Goal: Task Accomplishment & Management: Manage account settings

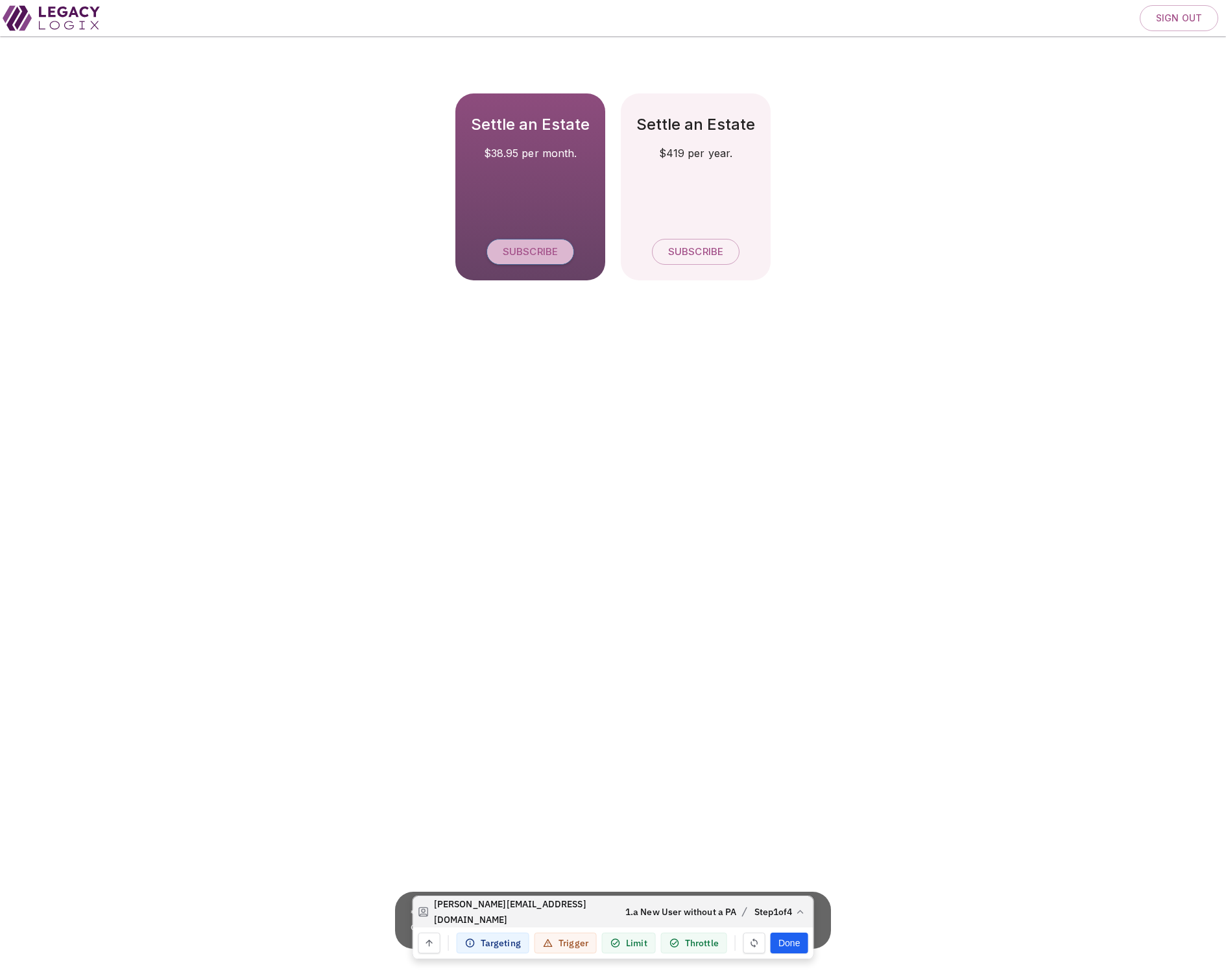
click at [534, 246] on span "Subscribe" at bounding box center [531, 253] width 56 height 13
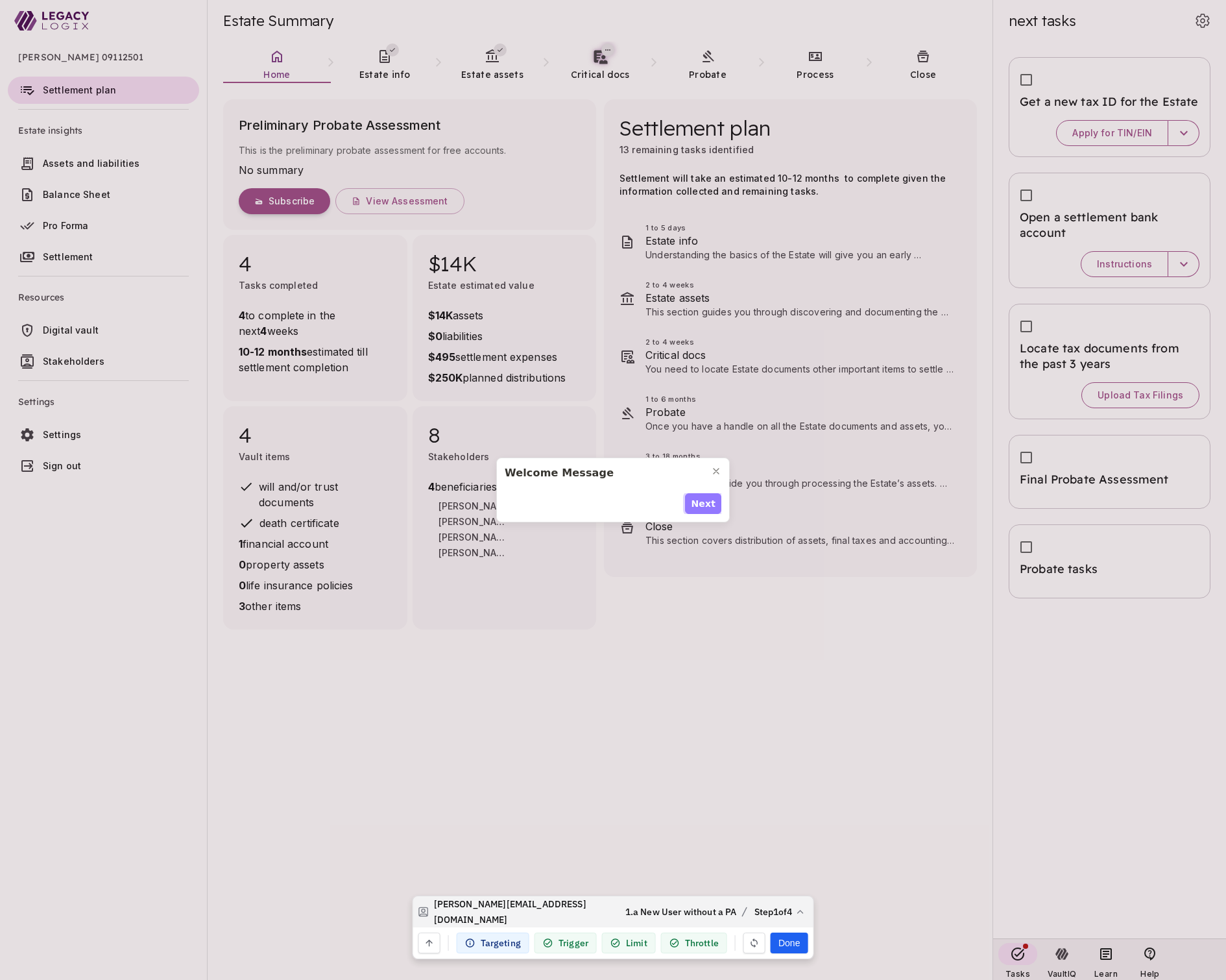
click at [706, 503] on span "Next" at bounding box center [704, 503] width 25 height 13
click at [706, 504] on span "Next" at bounding box center [704, 511] width 25 height 13
click at [703, 503] on span "Next" at bounding box center [704, 503] width 25 height 13
click at [703, 504] on span "Done" at bounding box center [702, 511] width 27 height 13
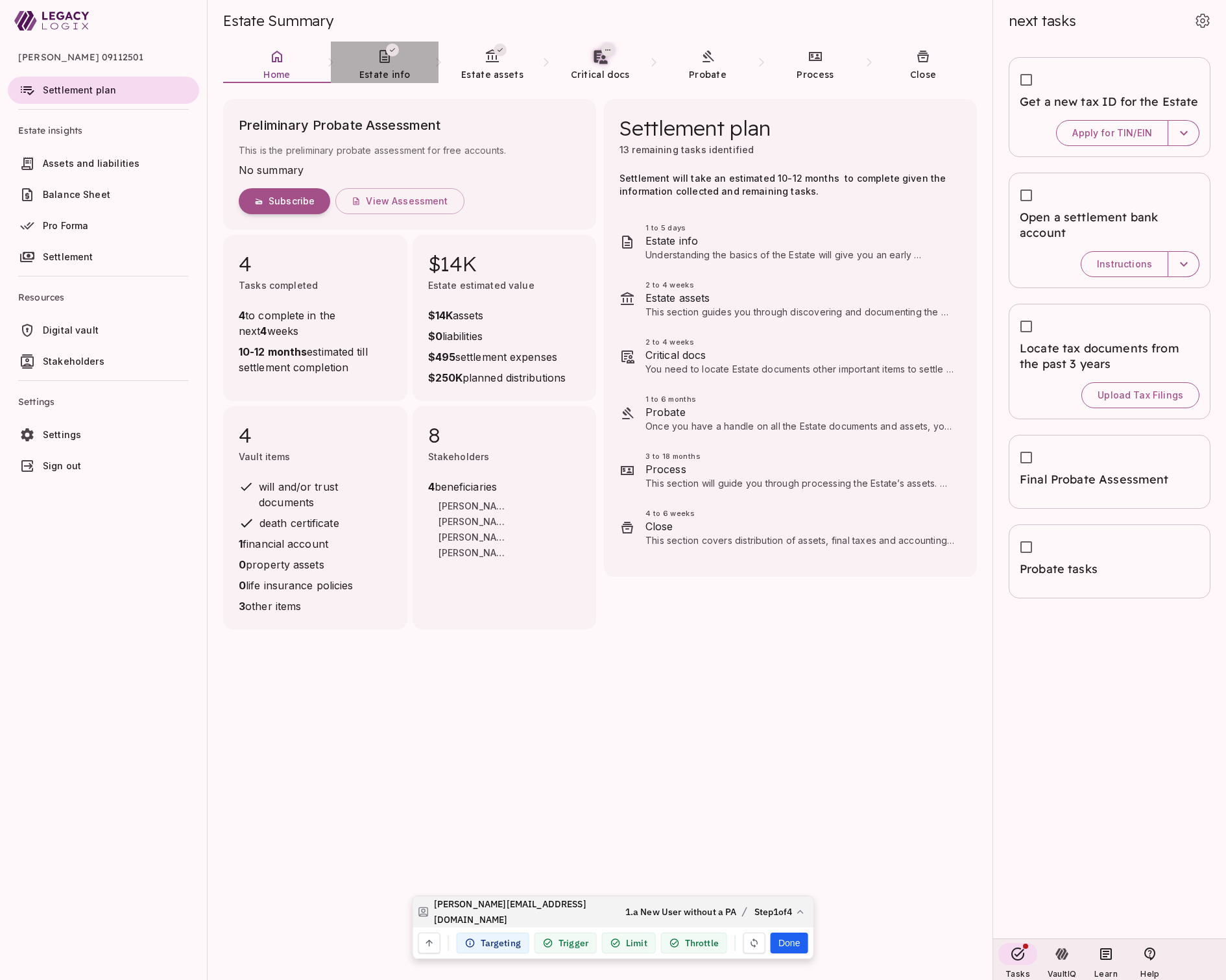
click at [400, 64] on link "Estate info" at bounding box center [385, 64] width 107 height 47
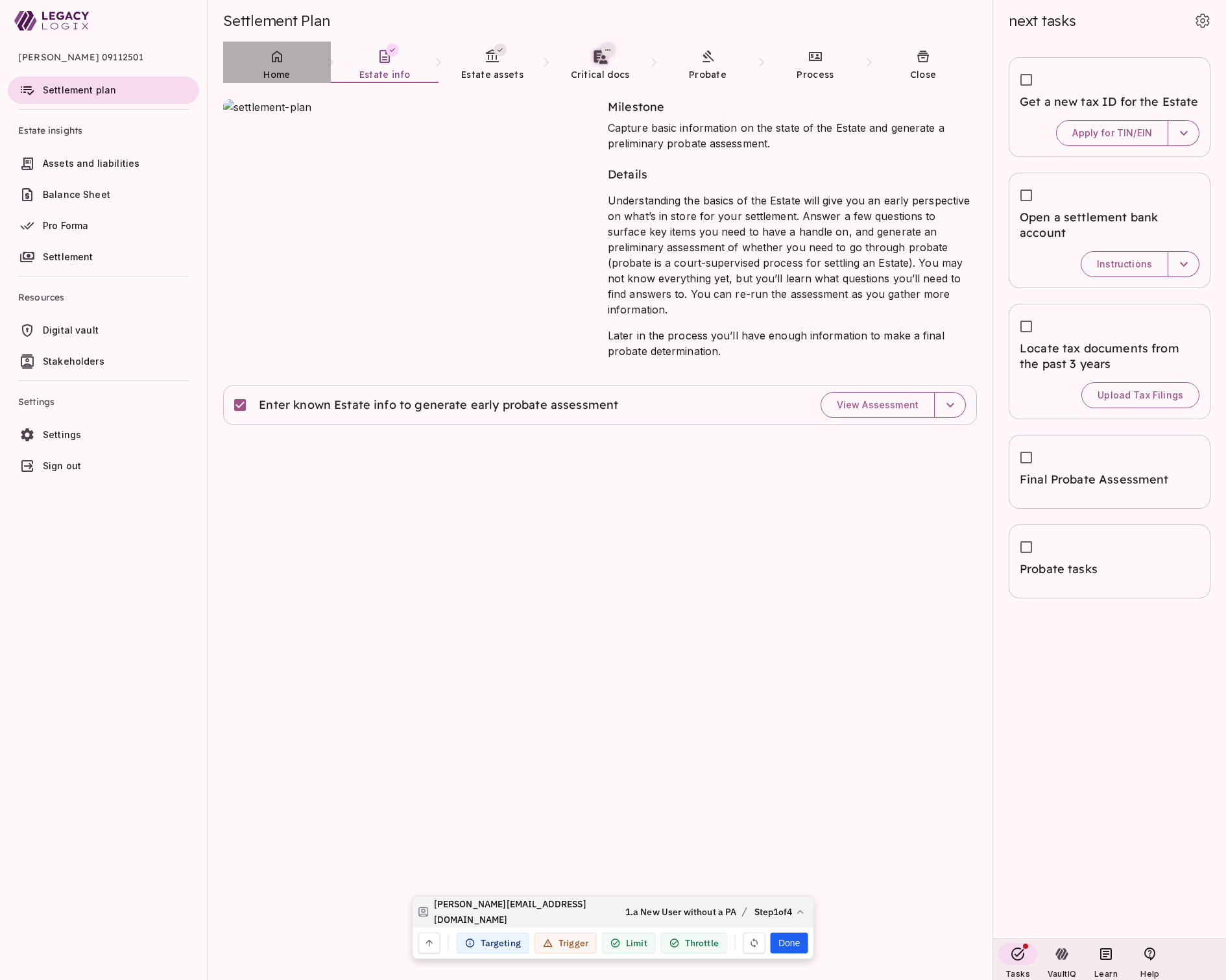
click at [270, 77] on span "Home" at bounding box center [277, 74] width 27 height 12
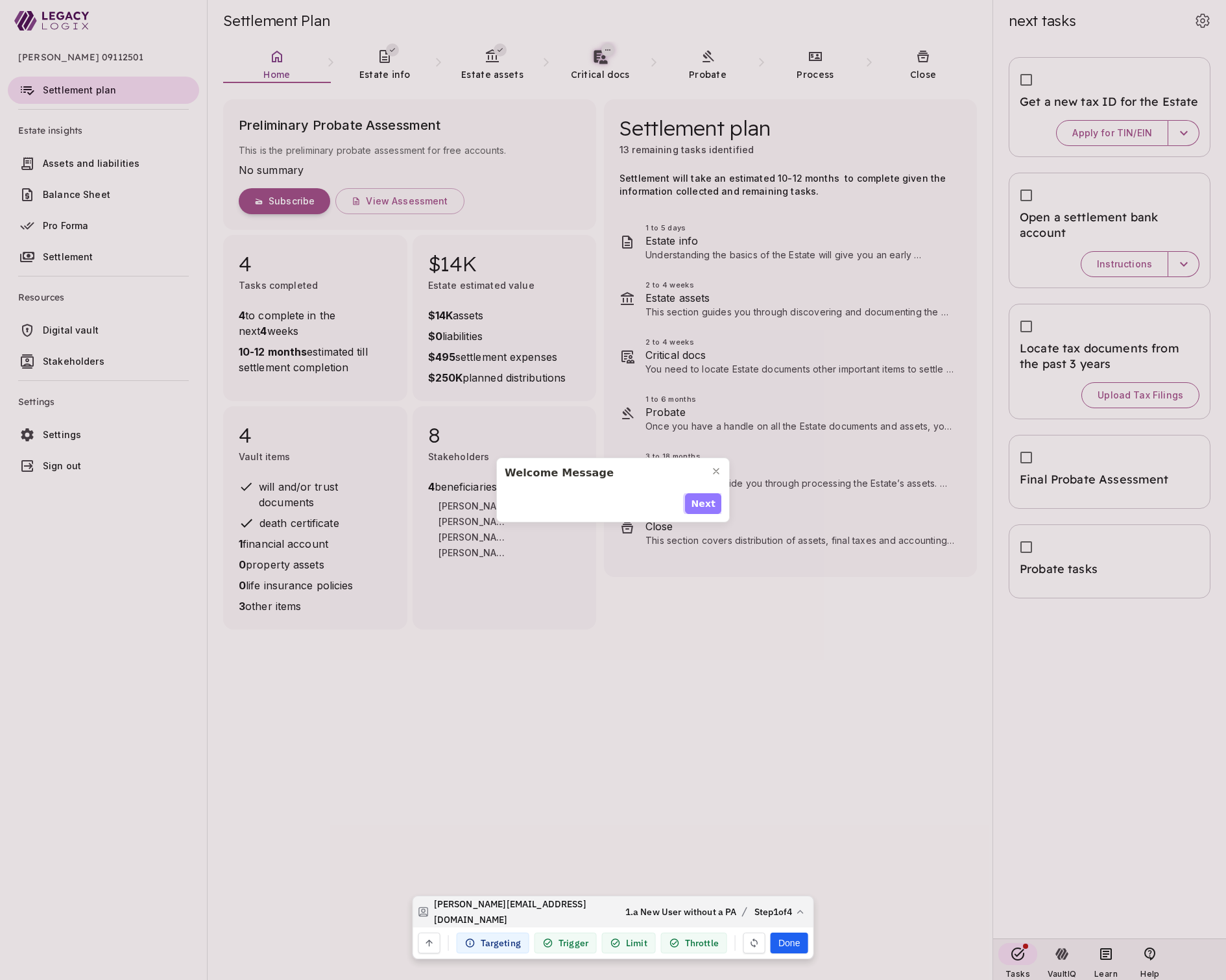
click at [703, 505] on span "Next" at bounding box center [704, 503] width 25 height 13
click at [703, 505] on span "Next" at bounding box center [704, 511] width 25 height 13
click at [703, 505] on span "Next" at bounding box center [704, 503] width 25 height 13
click at [703, 505] on span "Done" at bounding box center [702, 511] width 27 height 13
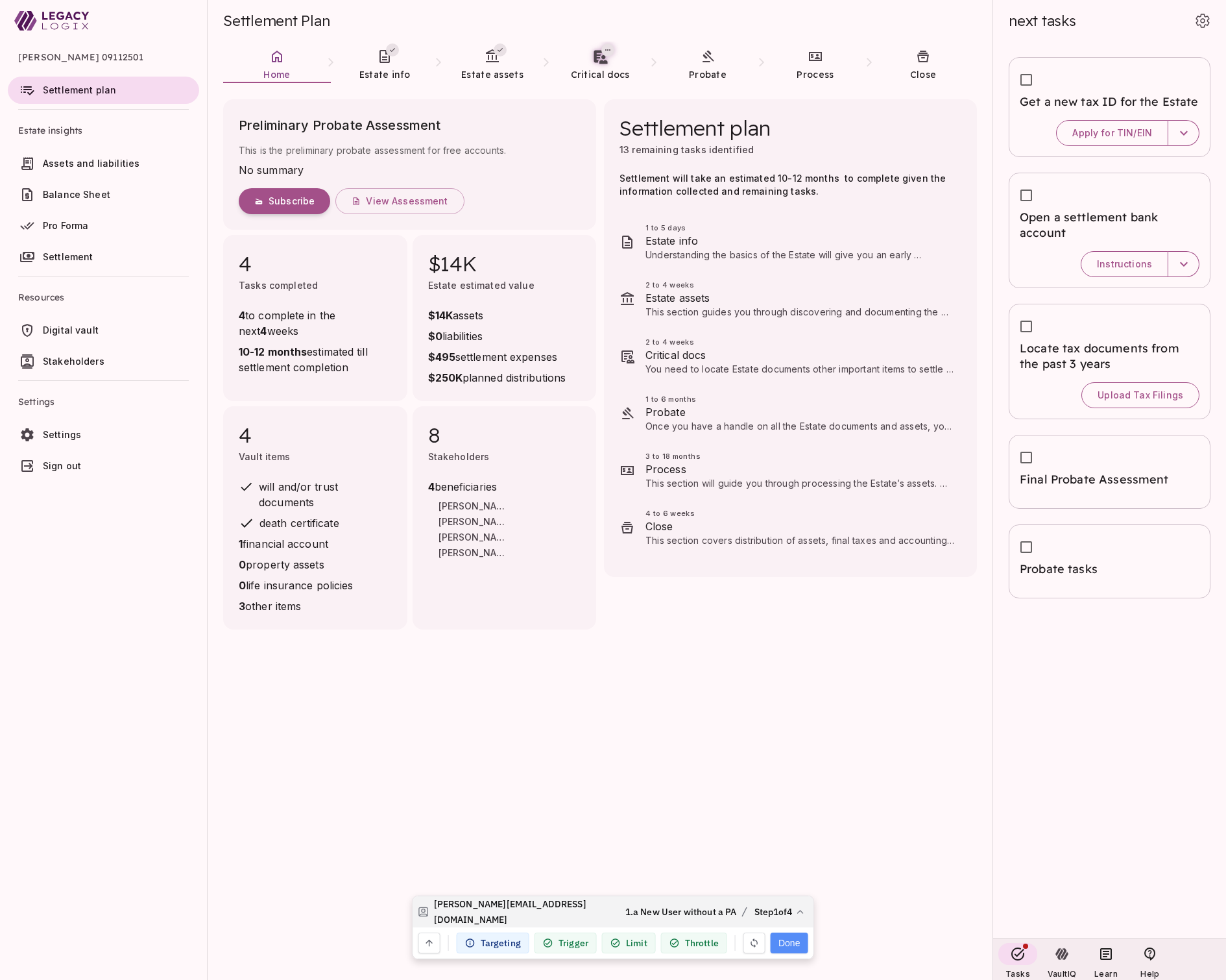
click at [790, 941] on button "Done" at bounding box center [789, 942] width 37 height 21
click at [387, 63] on icon at bounding box center [384, 56] width 15 height 15
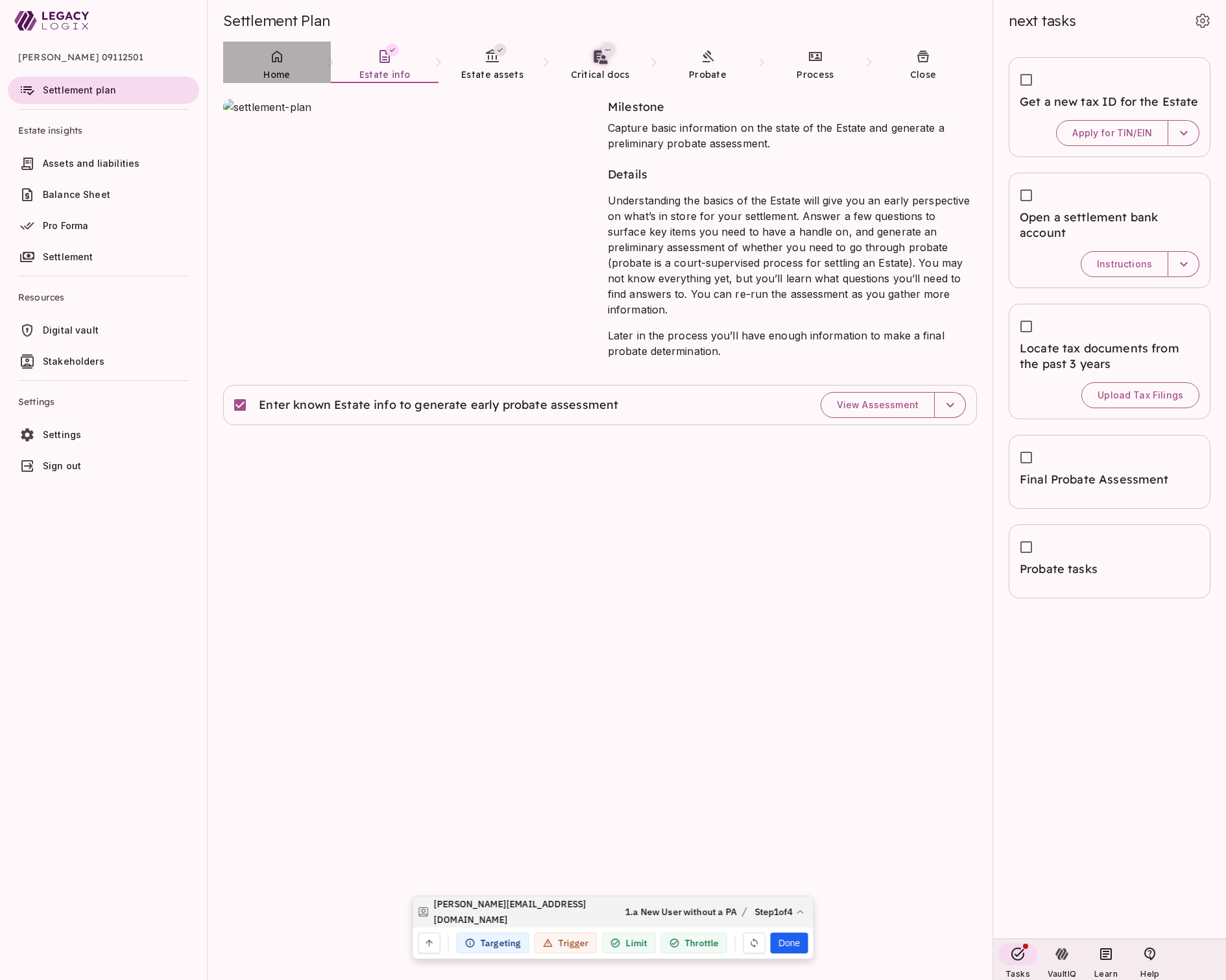
click at [276, 69] on span "Home" at bounding box center [277, 74] width 27 height 12
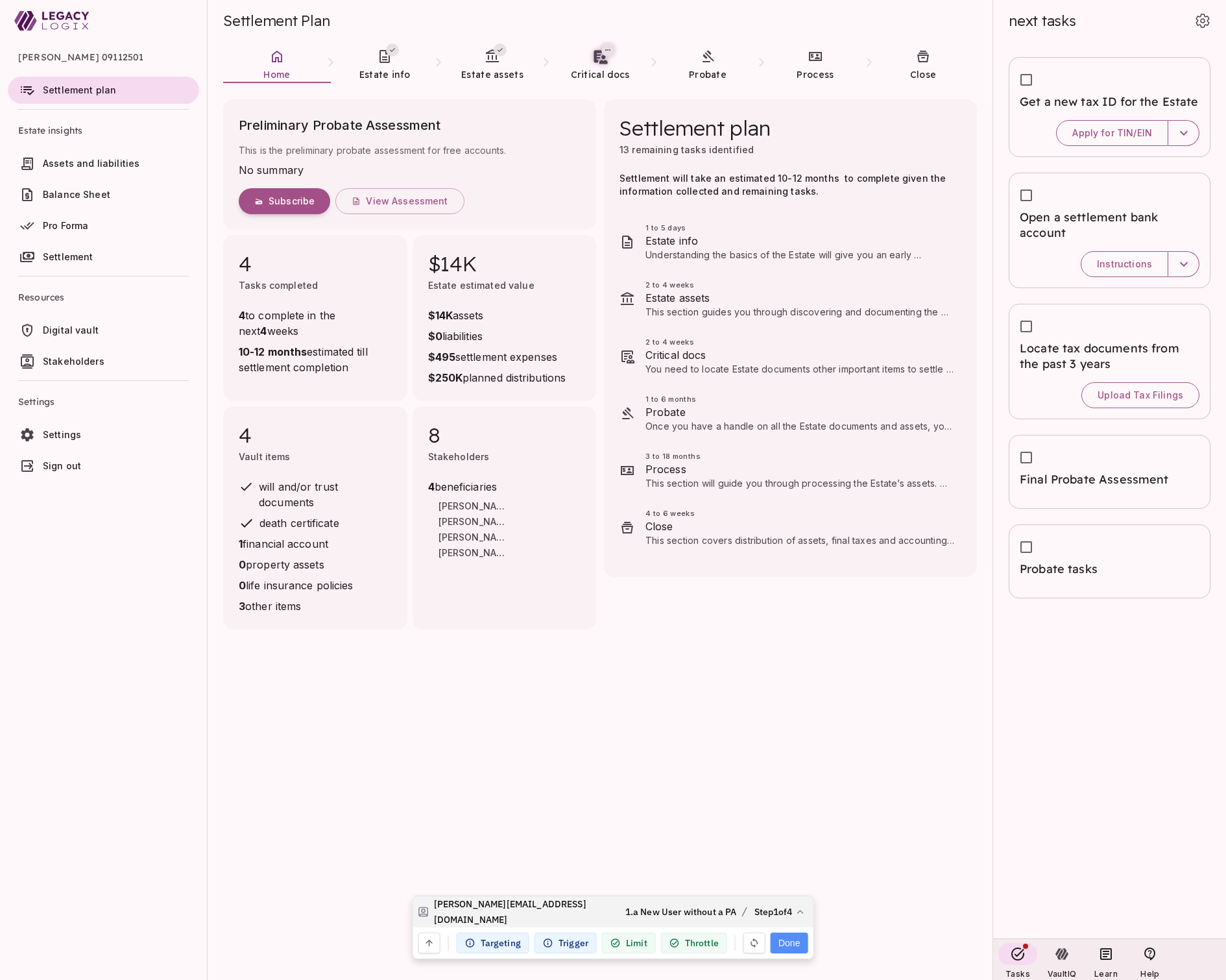
click at [783, 941] on button "Done" at bounding box center [789, 942] width 37 height 21
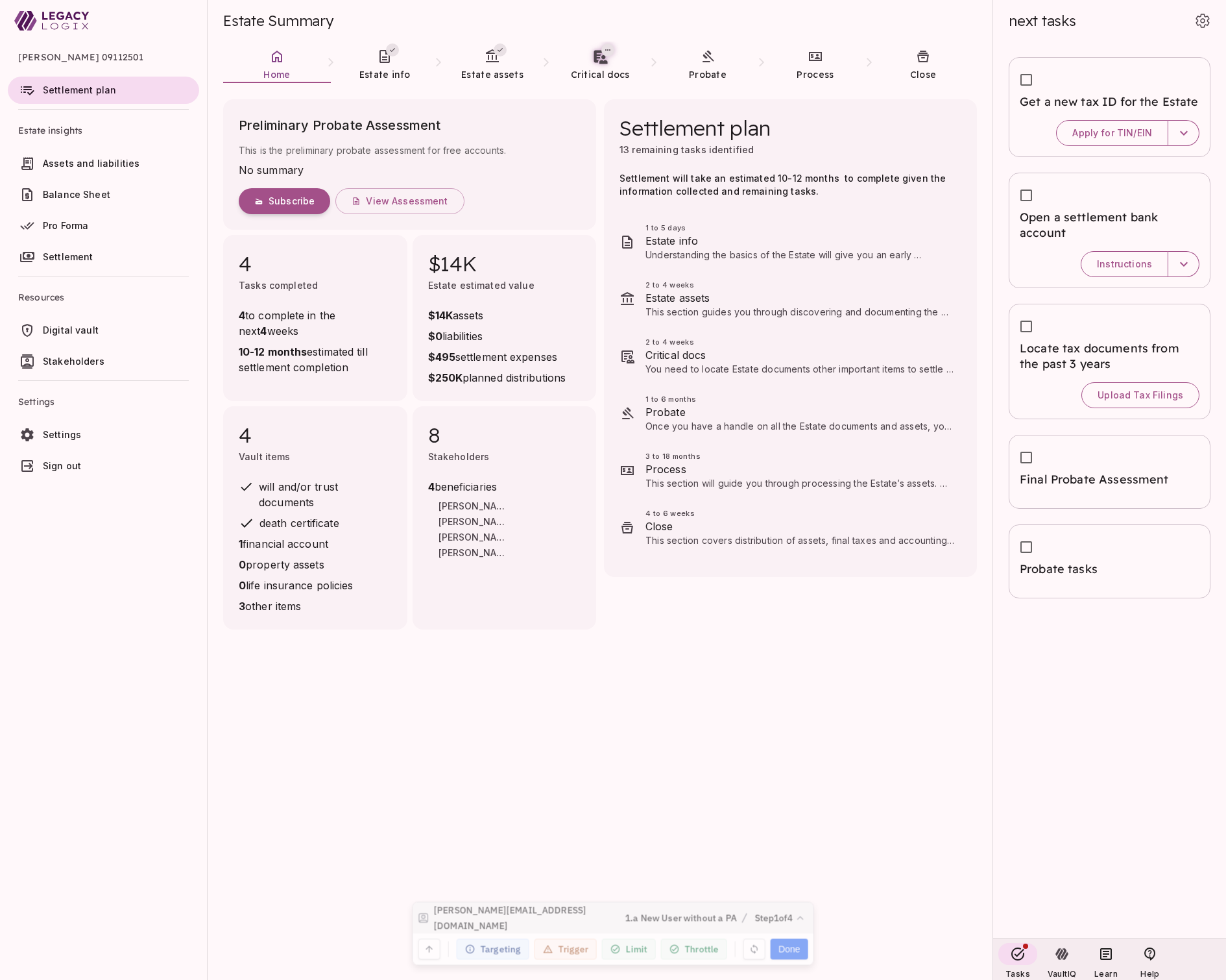
click at [76, 439] on span "Settings" at bounding box center [62, 434] width 39 height 11
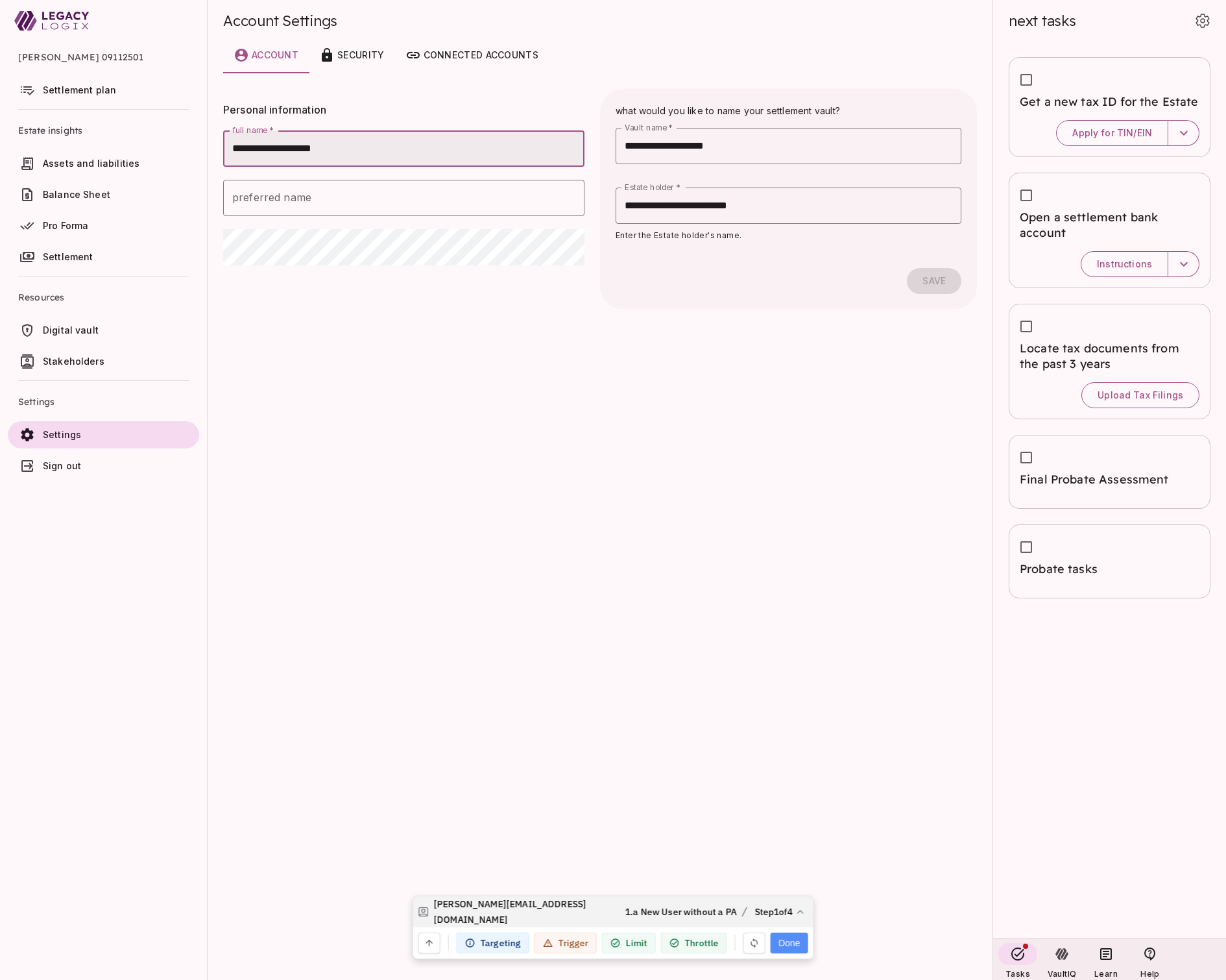
click at [792, 941] on button "Done" at bounding box center [789, 942] width 37 height 21
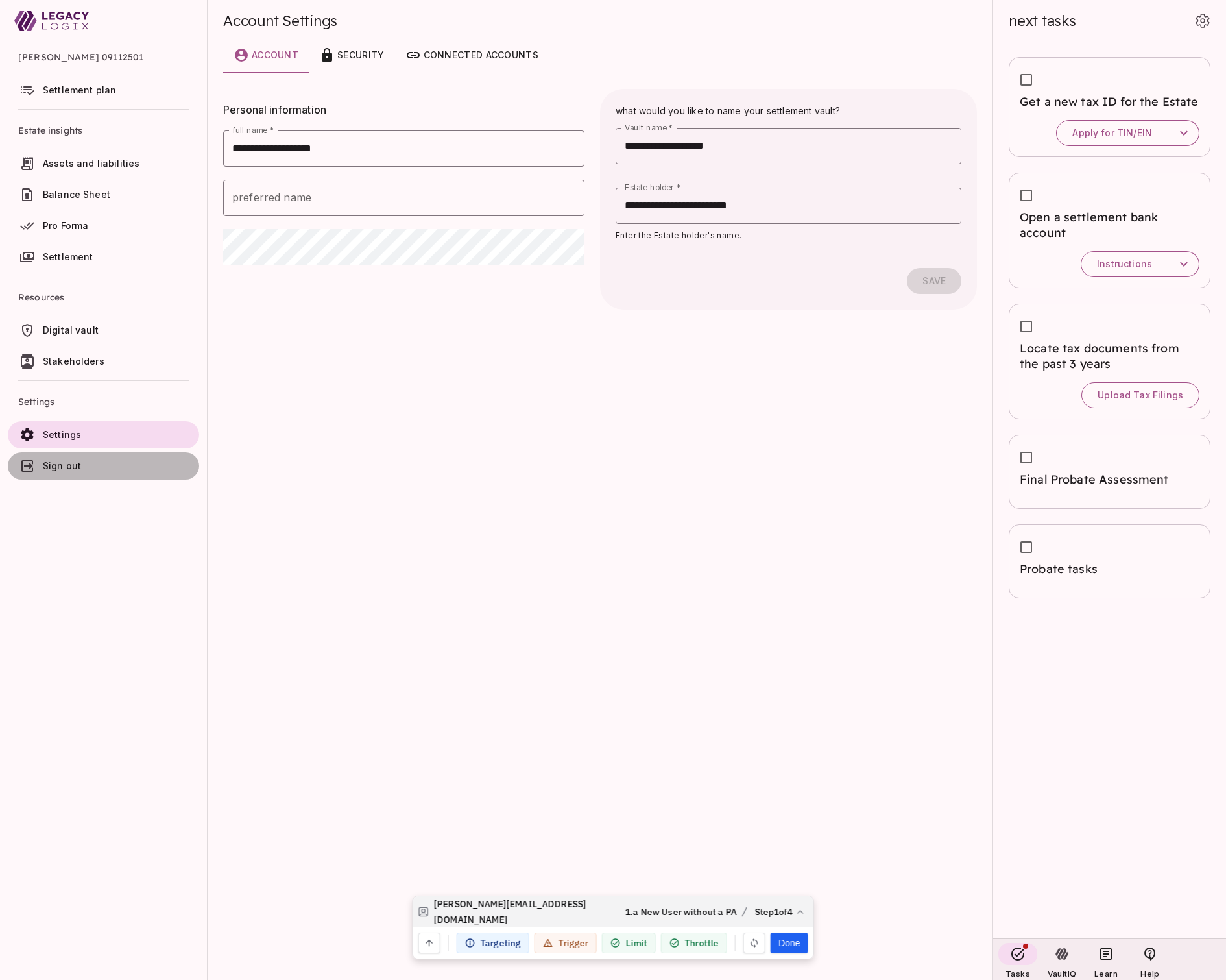
click at [69, 467] on span "Sign out" at bounding box center [62, 466] width 39 height 11
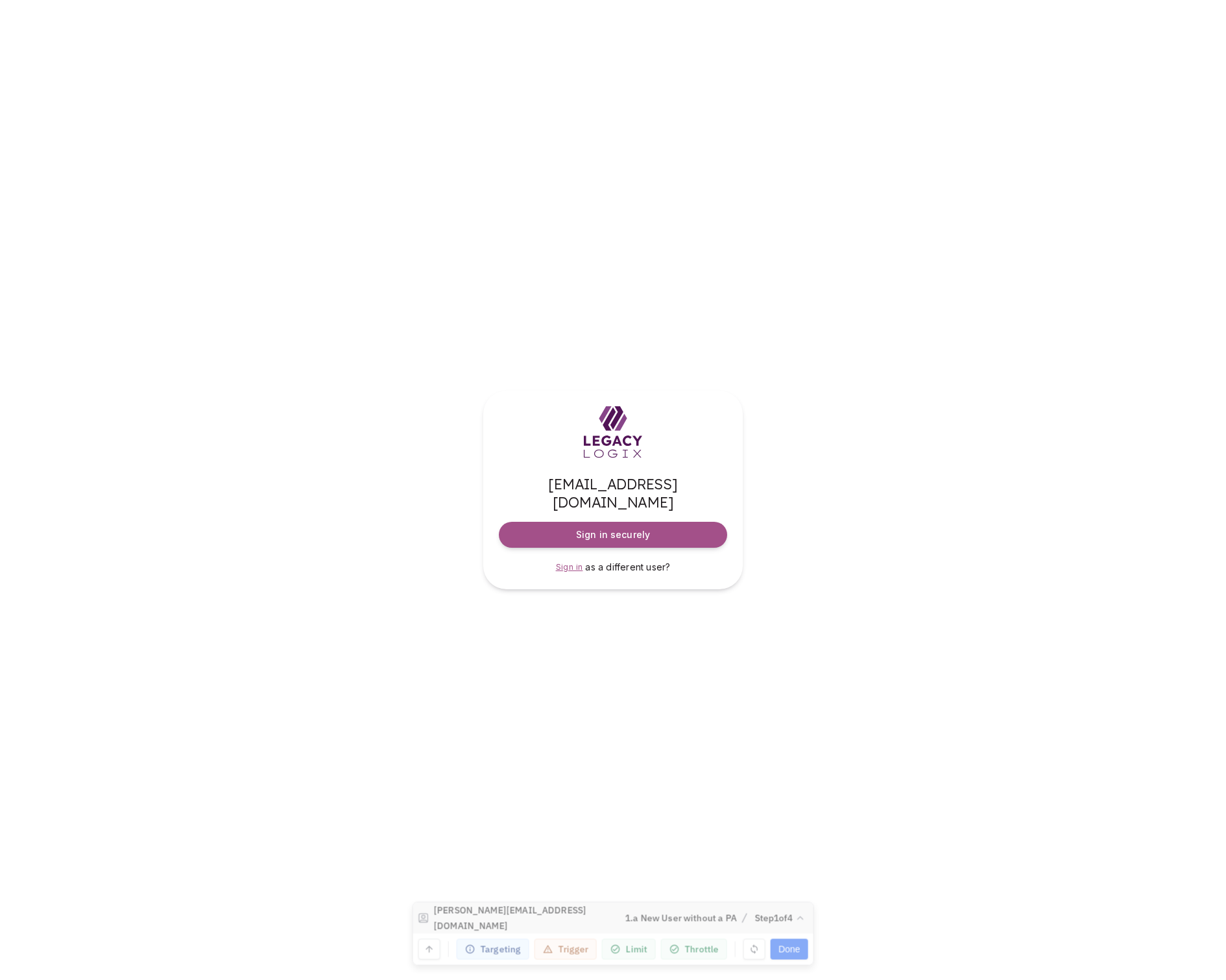
click at [569, 562] on span "Sign in" at bounding box center [570, 566] width 27 height 10
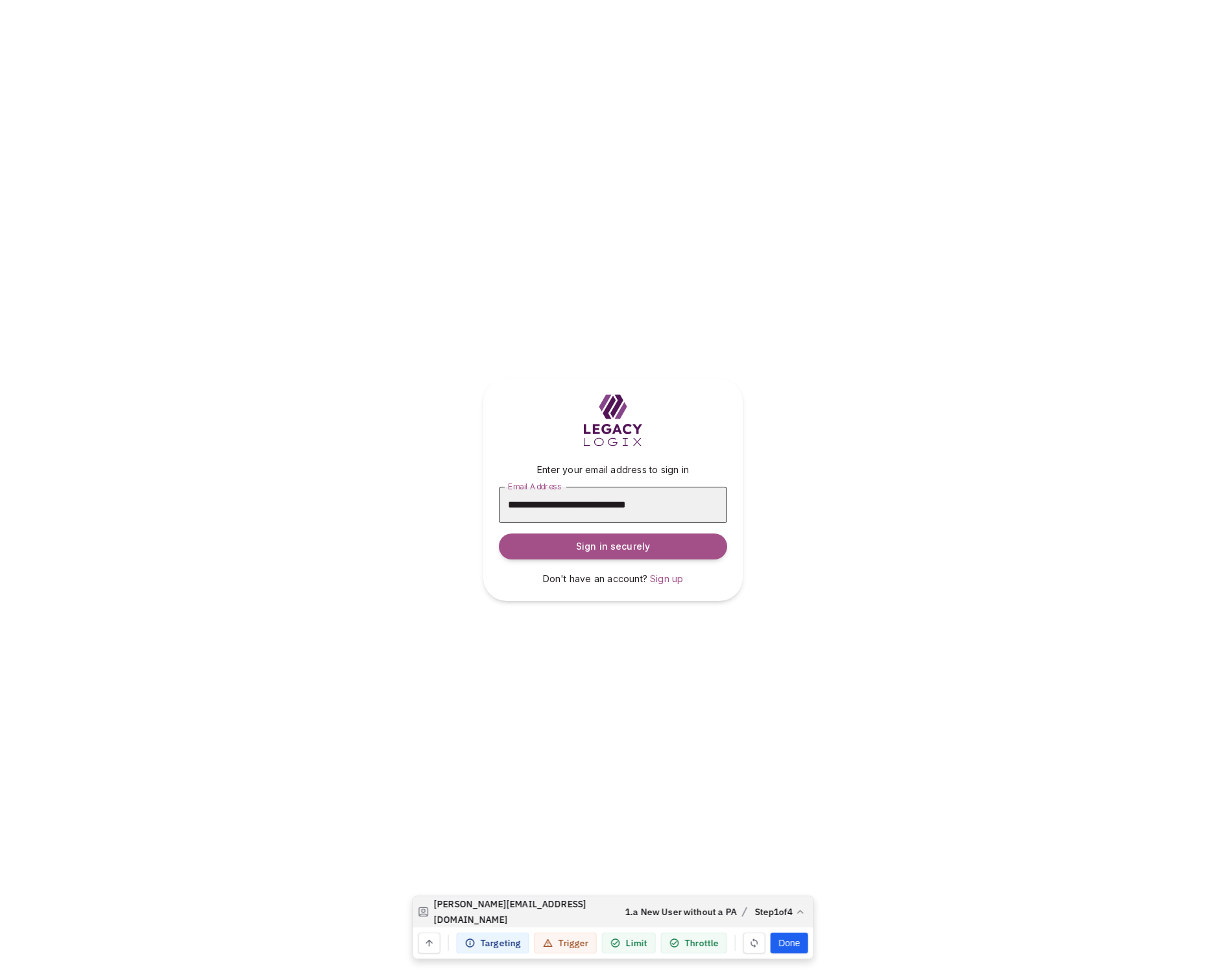
click at [553, 503] on input "**********" at bounding box center [613, 504] width 228 height 37
type input "**********"
click at [639, 545] on span "Sign in securely" at bounding box center [613, 546] width 74 height 13
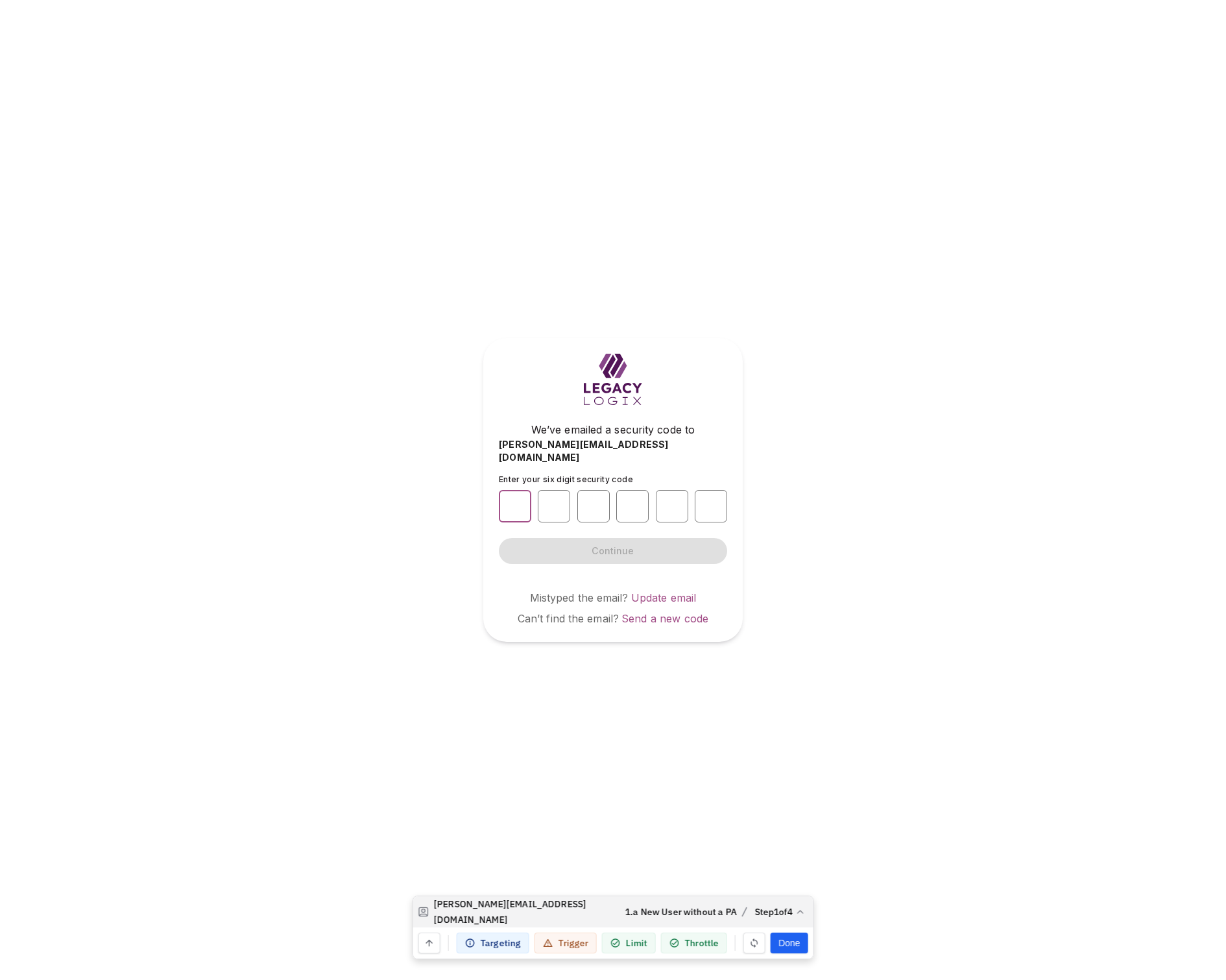
click at [512, 496] on input "number" at bounding box center [515, 506] width 32 height 32
type input "*"
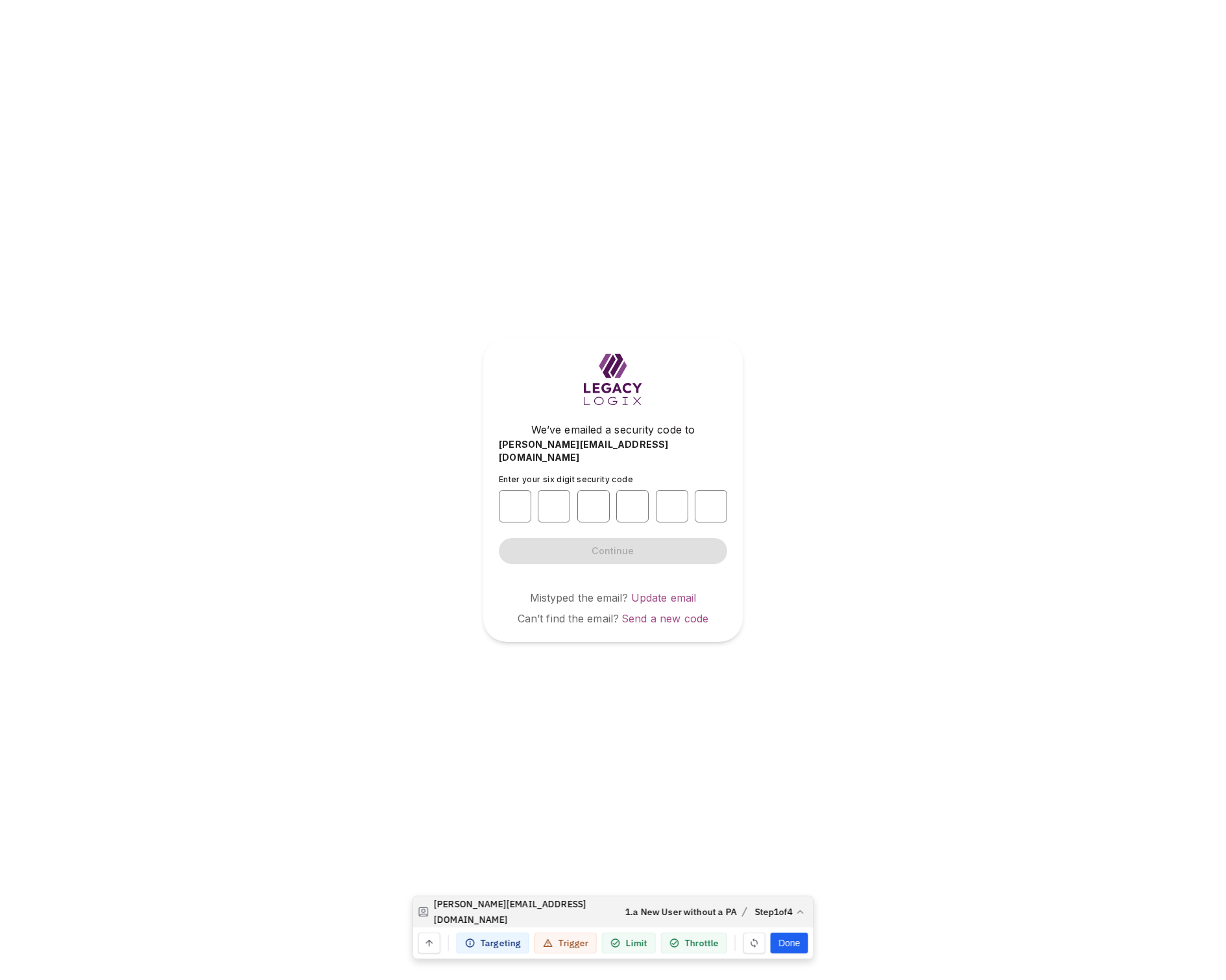
type input "*"
